Goal: Information Seeking & Learning: Learn about a topic

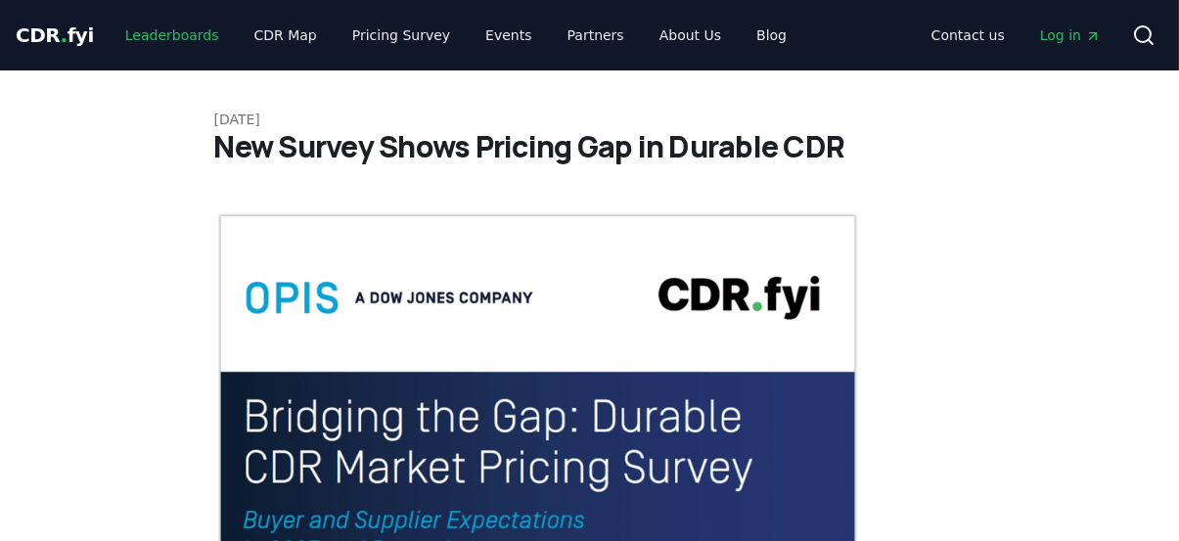
click at [139, 41] on link "Leaderboards" at bounding box center [172, 35] width 125 height 35
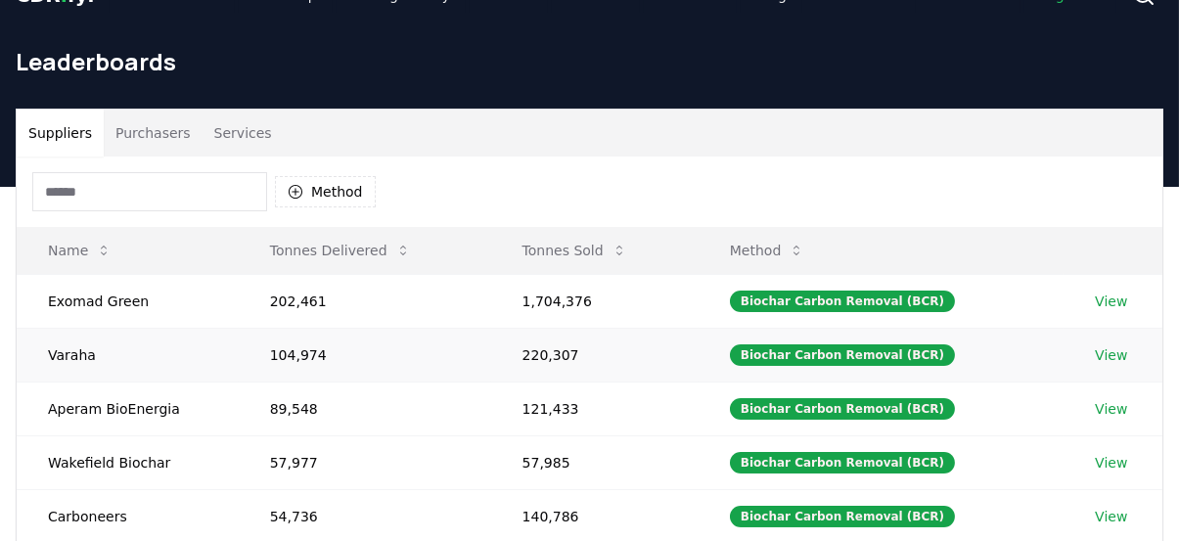
scroll to position [115, 0]
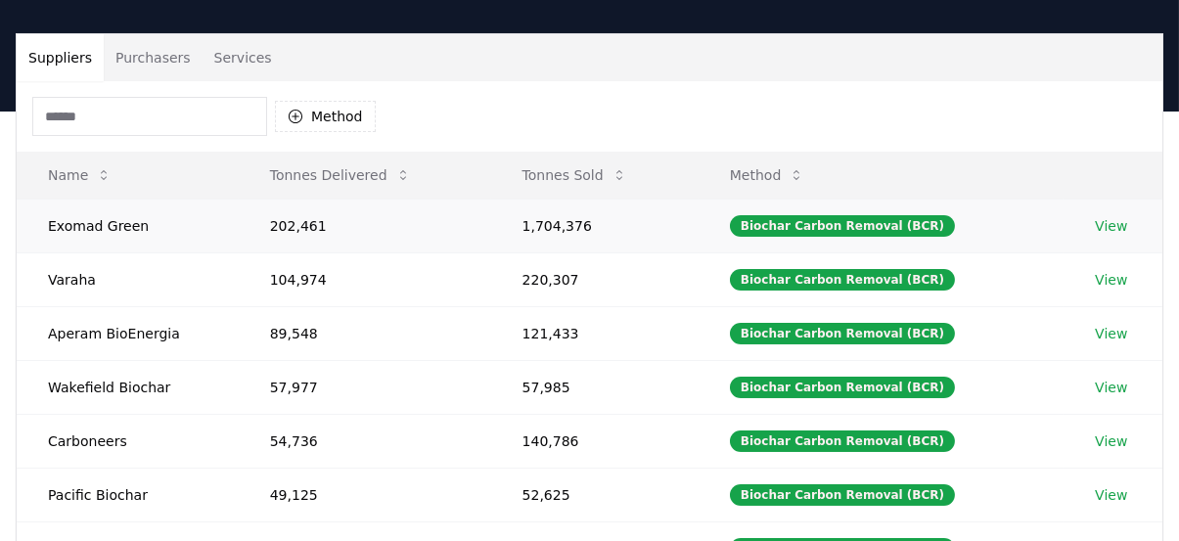
click at [1100, 219] on link "View" at bounding box center [1110, 226] width 32 height 20
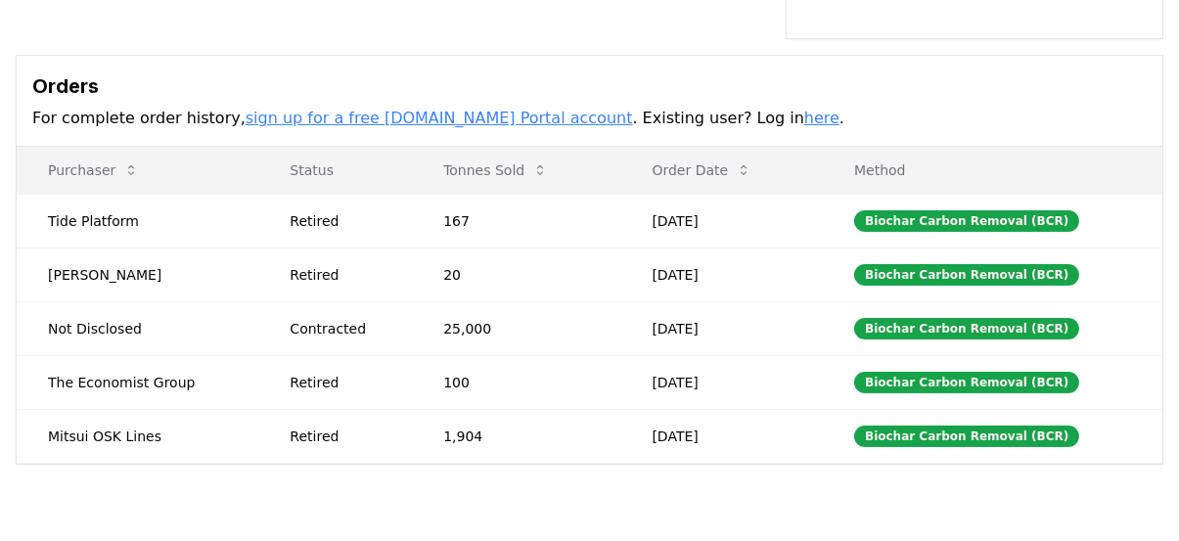
scroll to position [595, 0]
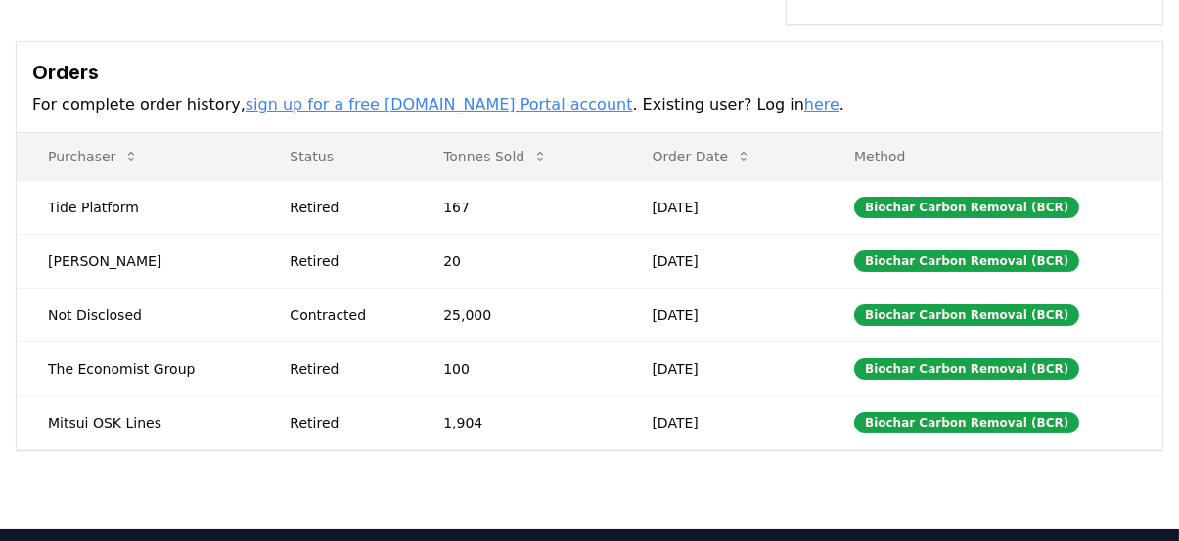
click at [804, 103] on link "here" at bounding box center [821, 104] width 35 height 19
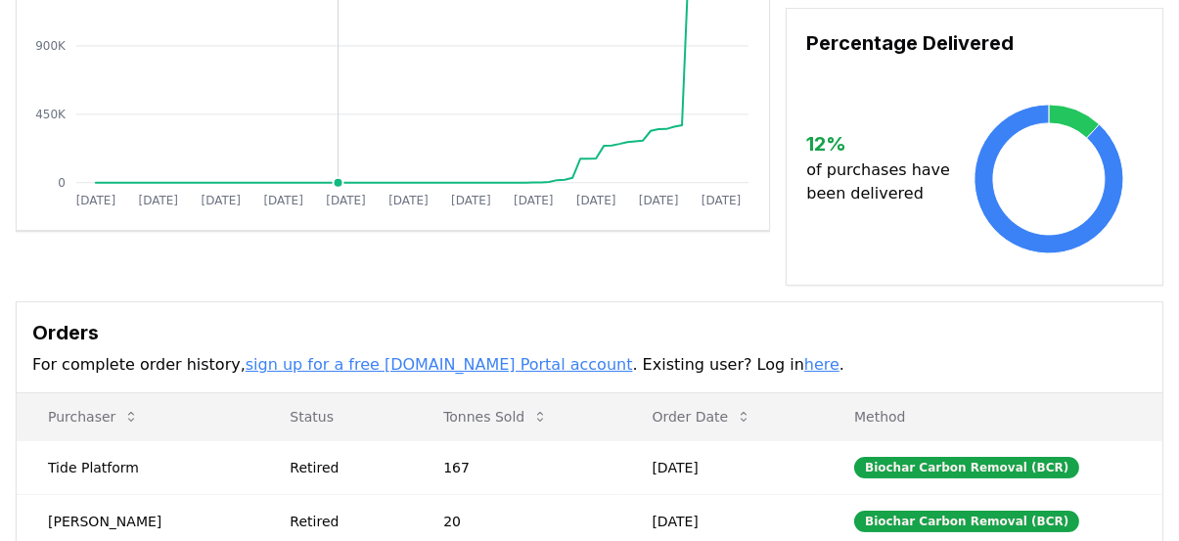
scroll to position [336, 0]
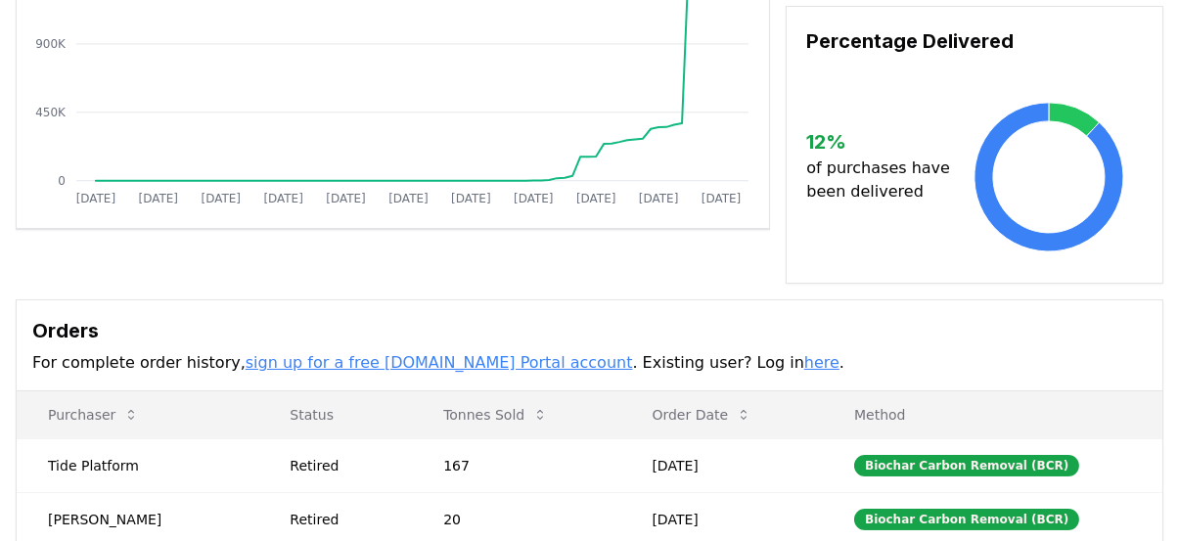
click at [384, 356] on link "sign up for a free [DOMAIN_NAME] Portal account" at bounding box center [438, 362] width 387 height 19
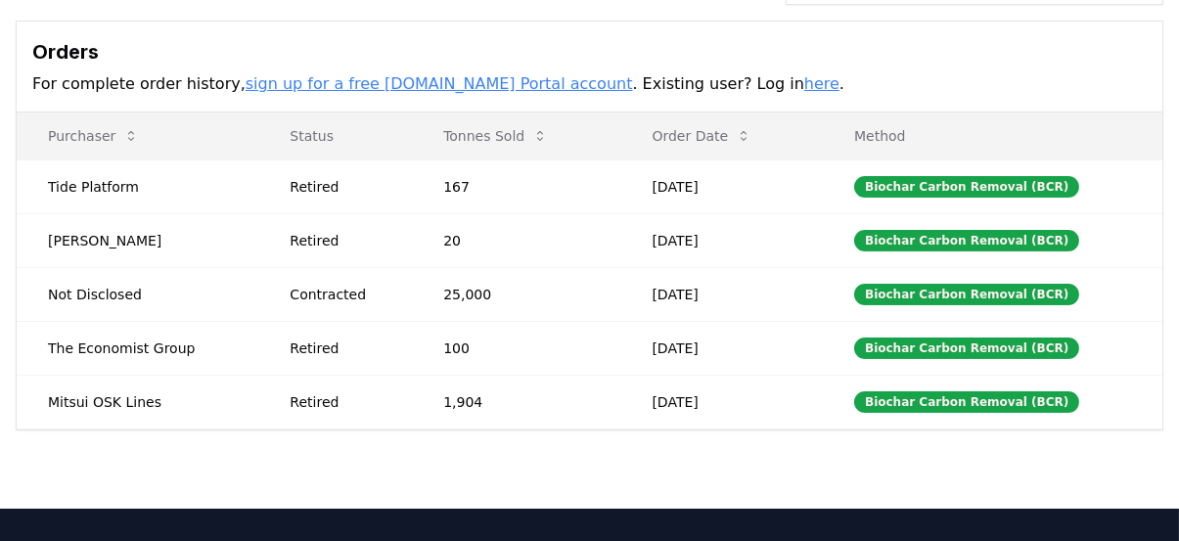
scroll to position [626, 0]
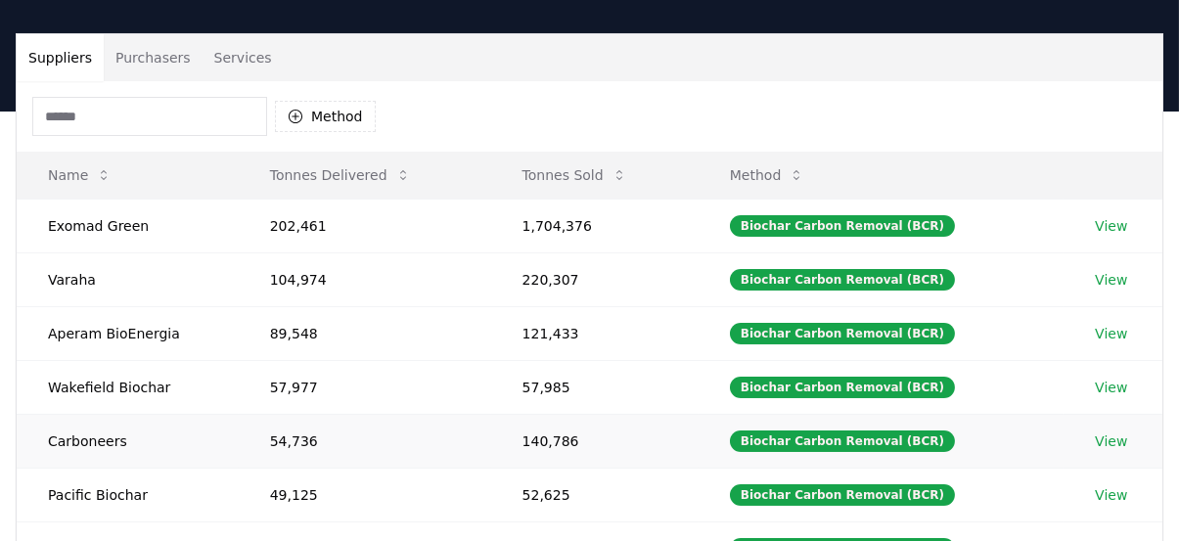
scroll to position [208, 0]
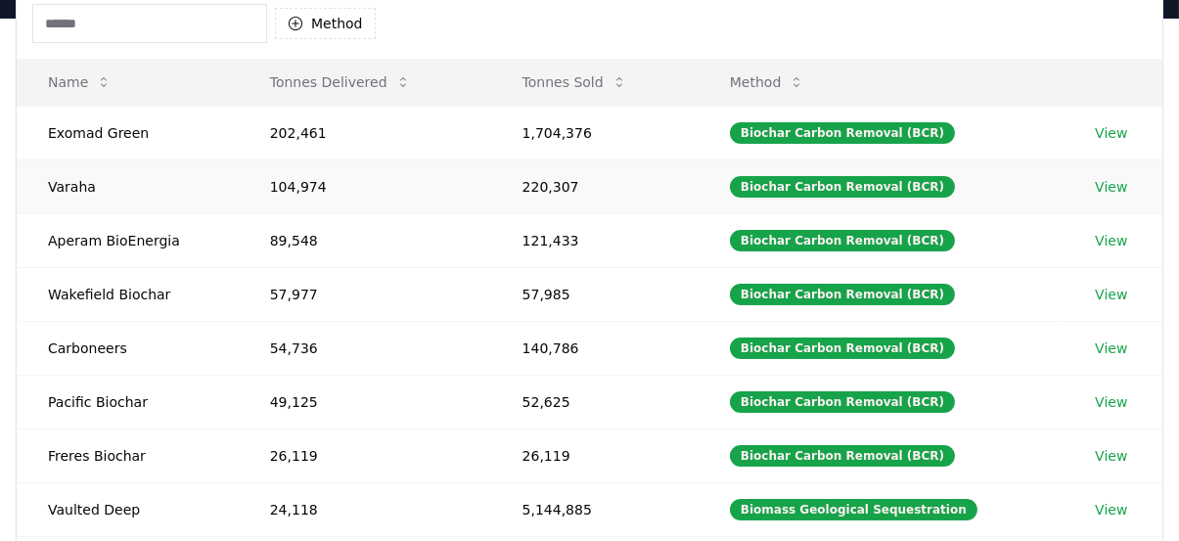
click at [1100, 187] on link "View" at bounding box center [1110, 187] width 32 height 20
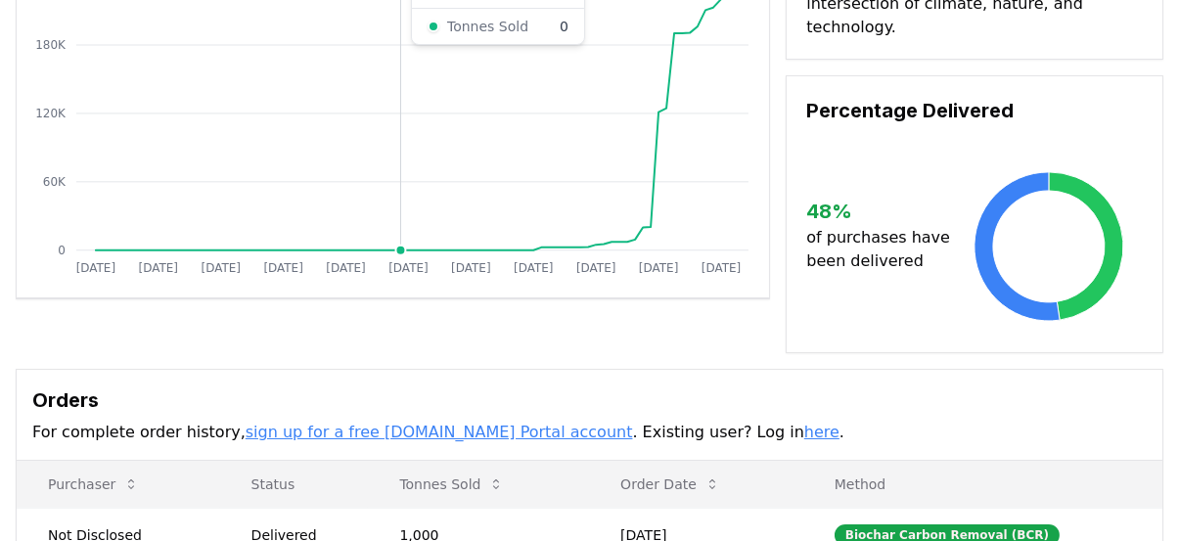
scroll to position [399, 0]
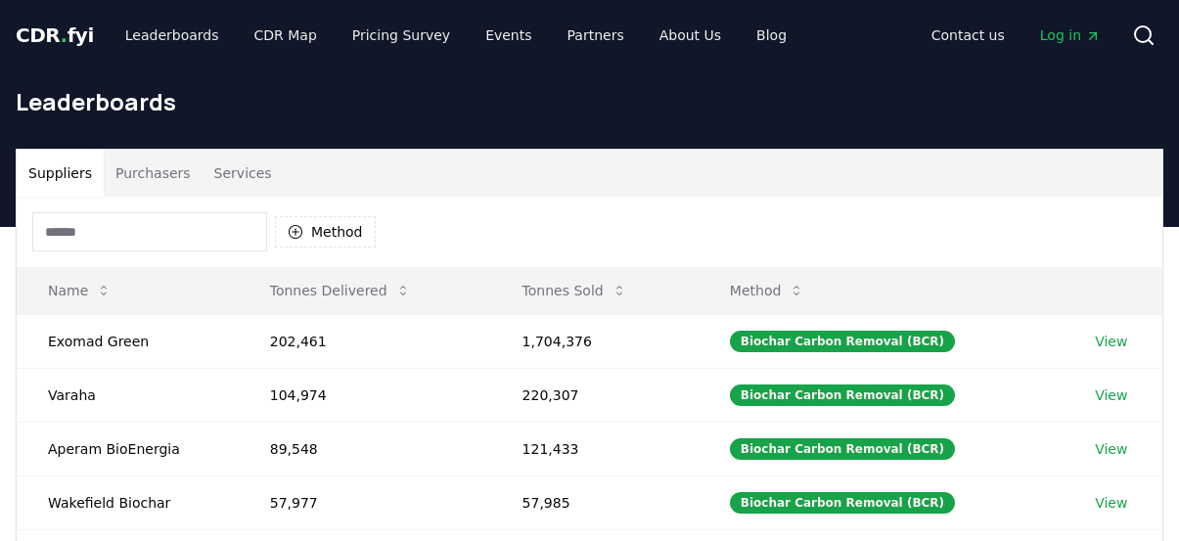
scroll to position [208, 0]
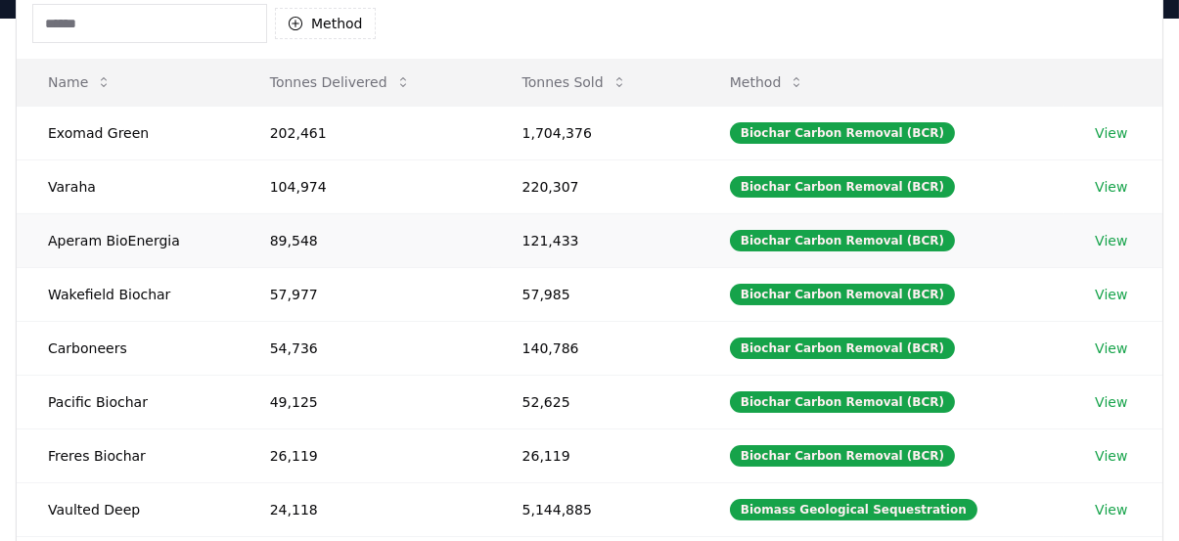
click at [1100, 231] on link "View" at bounding box center [1110, 241] width 32 height 20
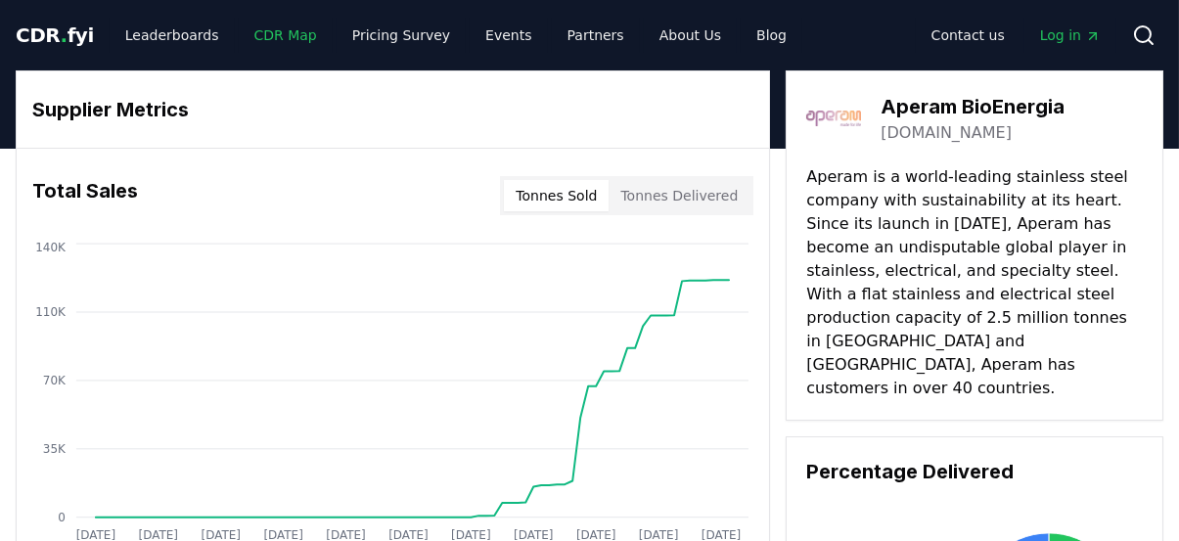
click at [274, 33] on link "CDR Map" at bounding box center [286, 35] width 94 height 35
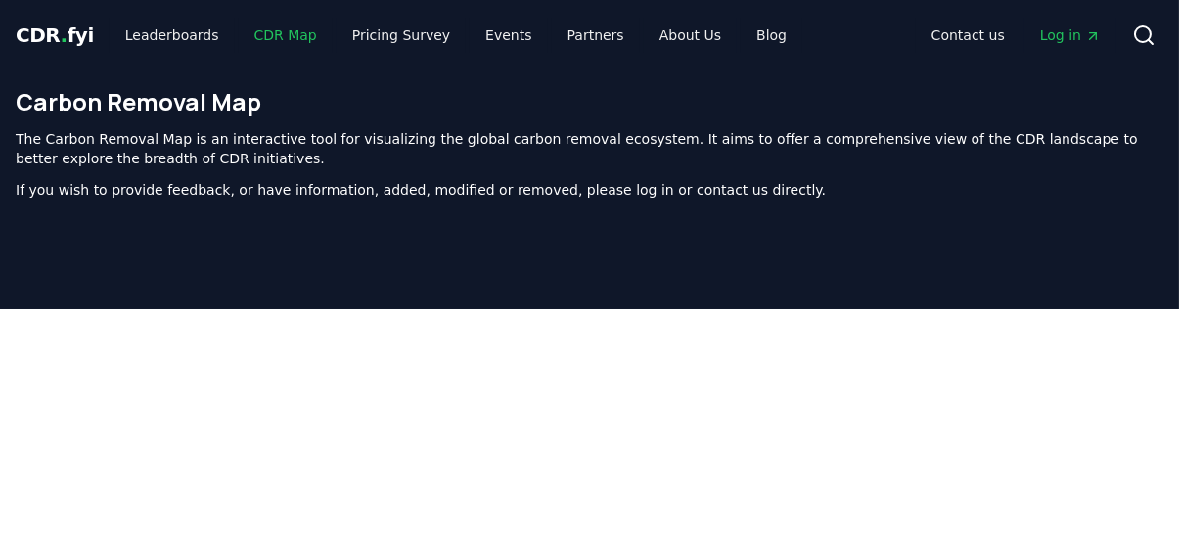
click at [254, 36] on link "CDR Map" at bounding box center [286, 35] width 94 height 35
